Goal: Task Accomplishment & Management: Complete application form

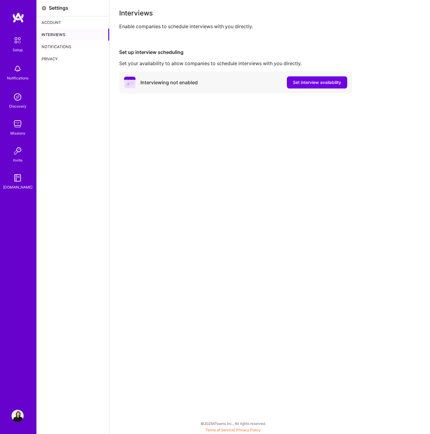
click at [56, 35] on div "Interviews" at bounding box center [73, 35] width 73 height 12
click at [55, 22] on div "Account" at bounding box center [73, 22] width 73 height 12
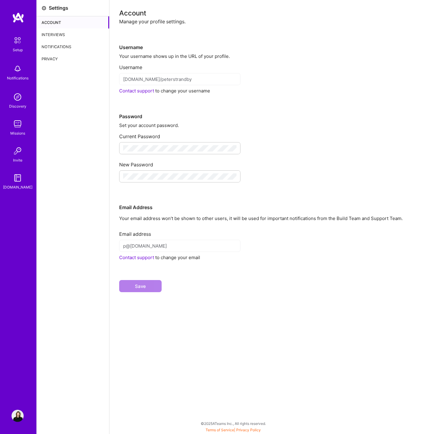
click at [54, 35] on div "Interviews" at bounding box center [73, 35] width 73 height 12
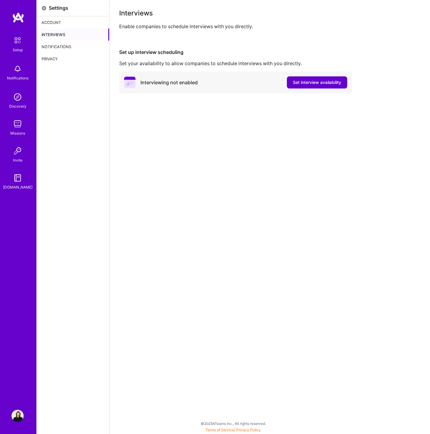
click at [288, 83] on button "Set interview availability" at bounding box center [317, 82] width 60 height 12
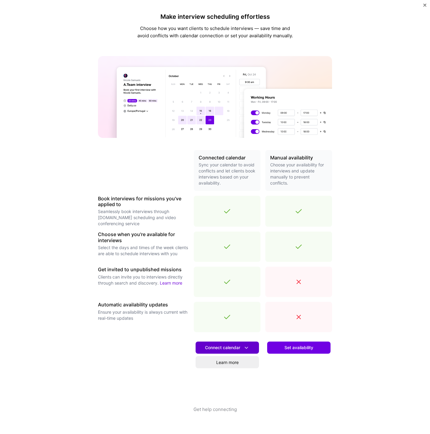
click at [214, 349] on span "Connect calendar" at bounding box center [227, 348] width 45 height 6
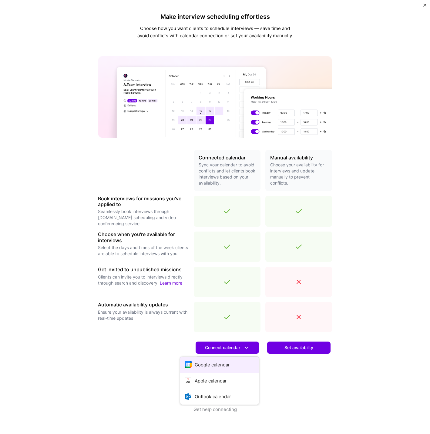
click at [210, 367] on button "Google calendar" at bounding box center [219, 365] width 79 height 16
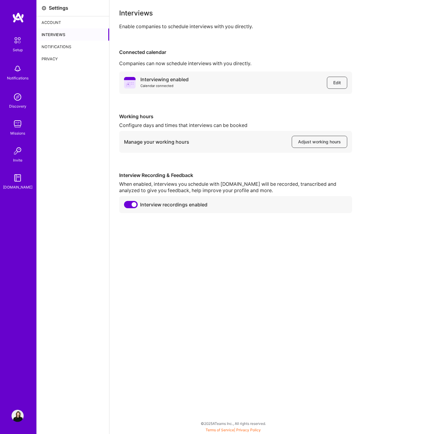
click at [17, 41] on img at bounding box center [17, 40] width 13 height 13
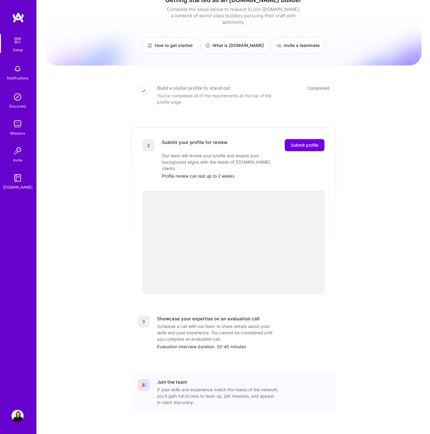
scroll to position [13, 0]
click at [303, 143] on span "Submit profile" at bounding box center [305, 146] width 28 height 6
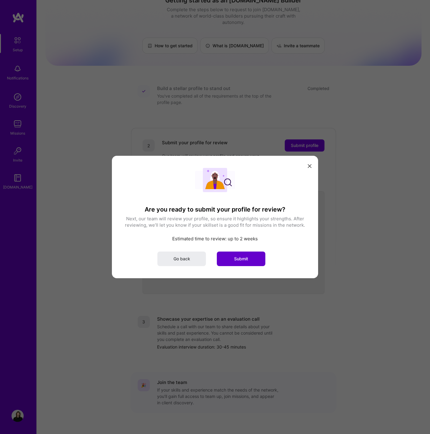
click at [241, 261] on span "Submit" at bounding box center [241, 259] width 14 height 6
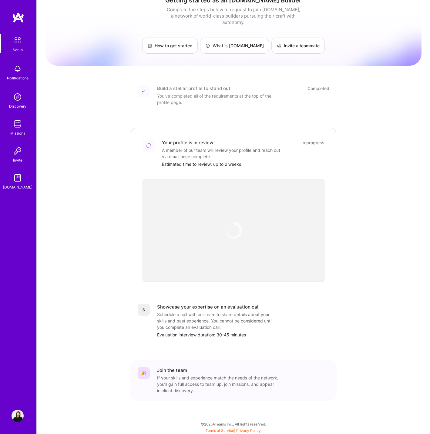
scroll to position [7, 0]
